Goal: Task Accomplishment & Management: Complete application form

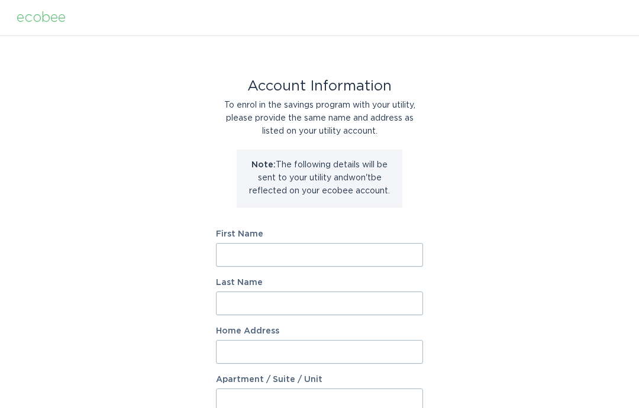
click at [302, 255] on input "First Name" at bounding box center [319, 255] width 207 height 24
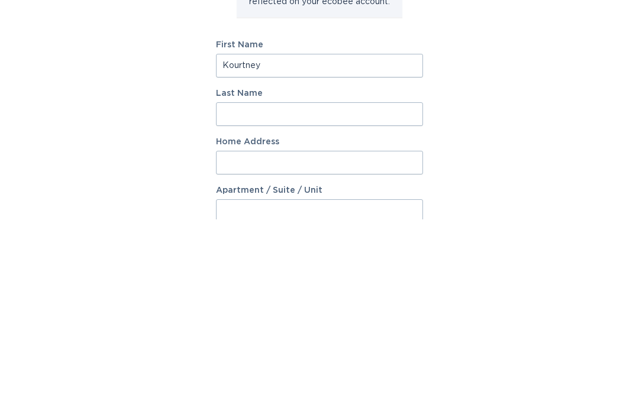
type input "Kourtney"
click at [309, 292] on input "Last Name" at bounding box center [319, 304] width 207 height 24
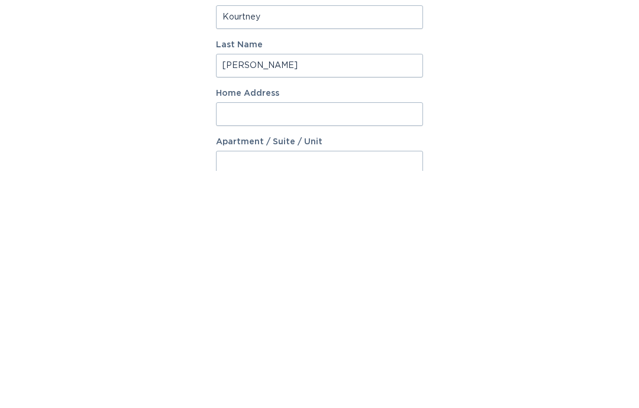
type input "[PERSON_NAME]"
click at [311, 340] on input "Home Address" at bounding box center [319, 352] width 207 height 24
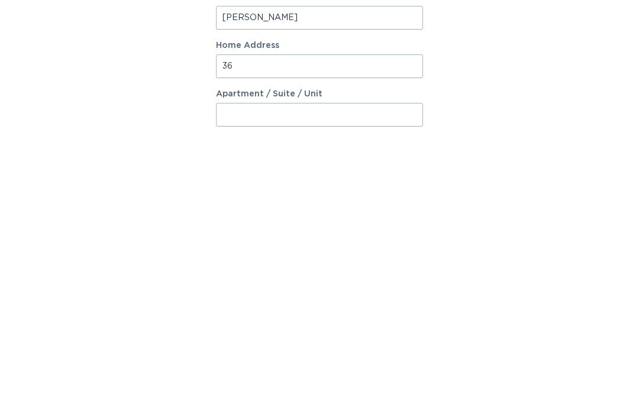
type input "[STREET_ADDRESS]"
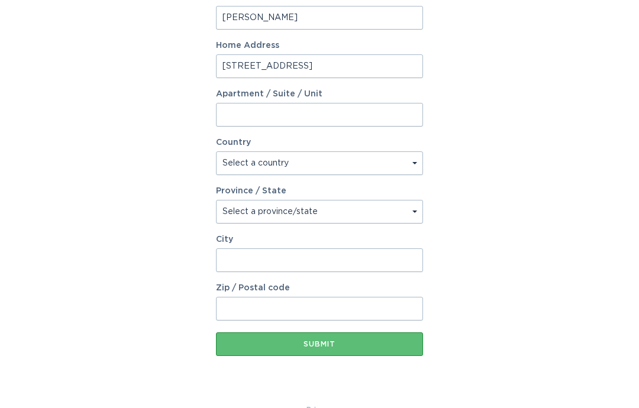
select select "US"
type input "[GEOGRAPHIC_DATA]"
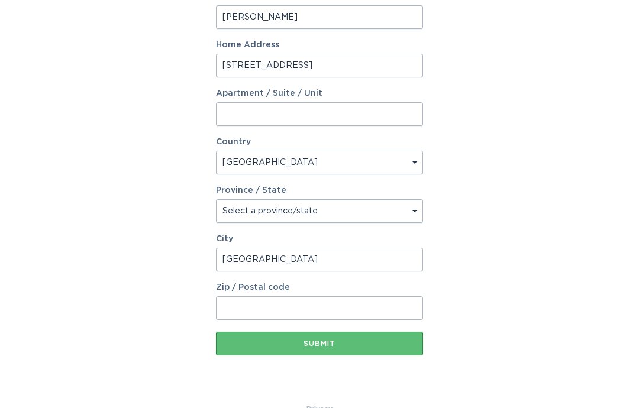
type input "43155"
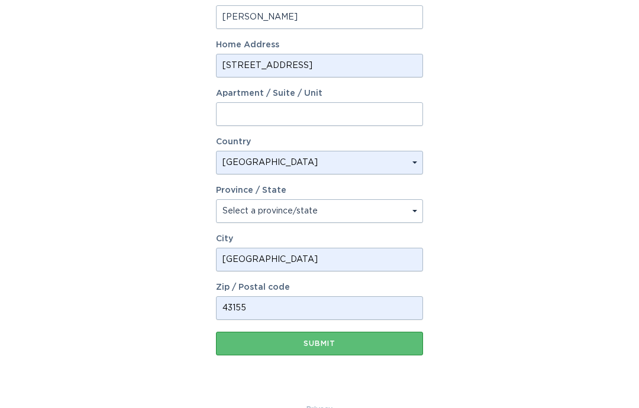
select select "OH"
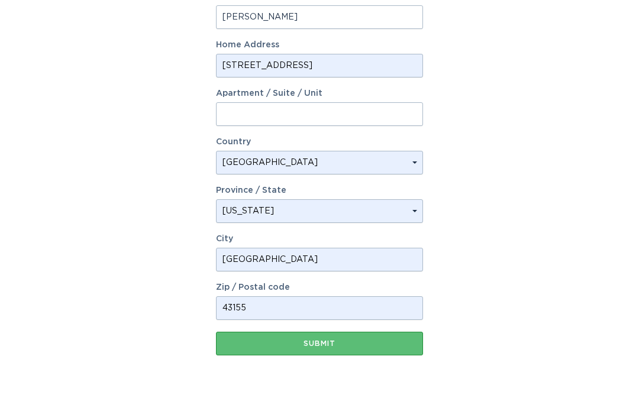
scroll to position [312, 0]
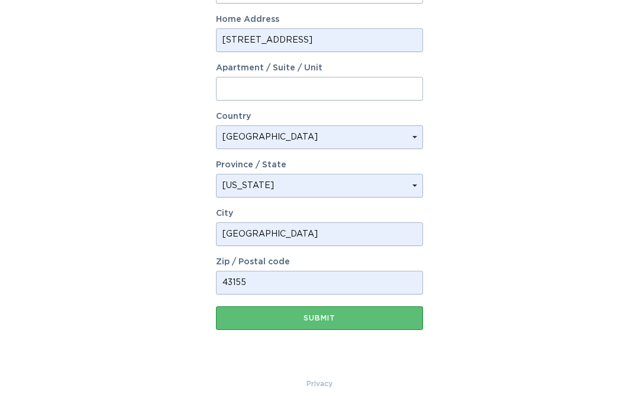
click at [329, 323] on button "Submit" at bounding box center [319, 318] width 207 height 24
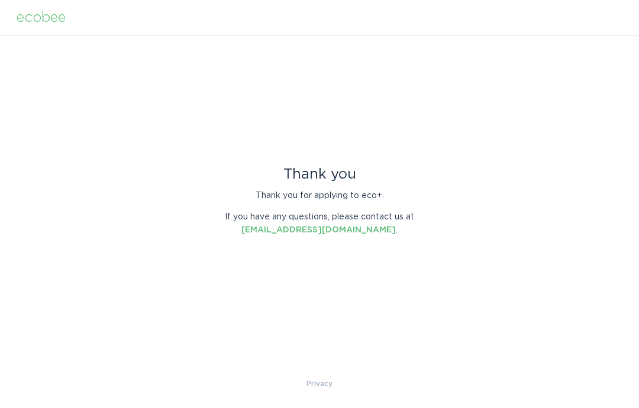
scroll to position [0, 0]
